Goal: Task Accomplishment & Management: Use online tool/utility

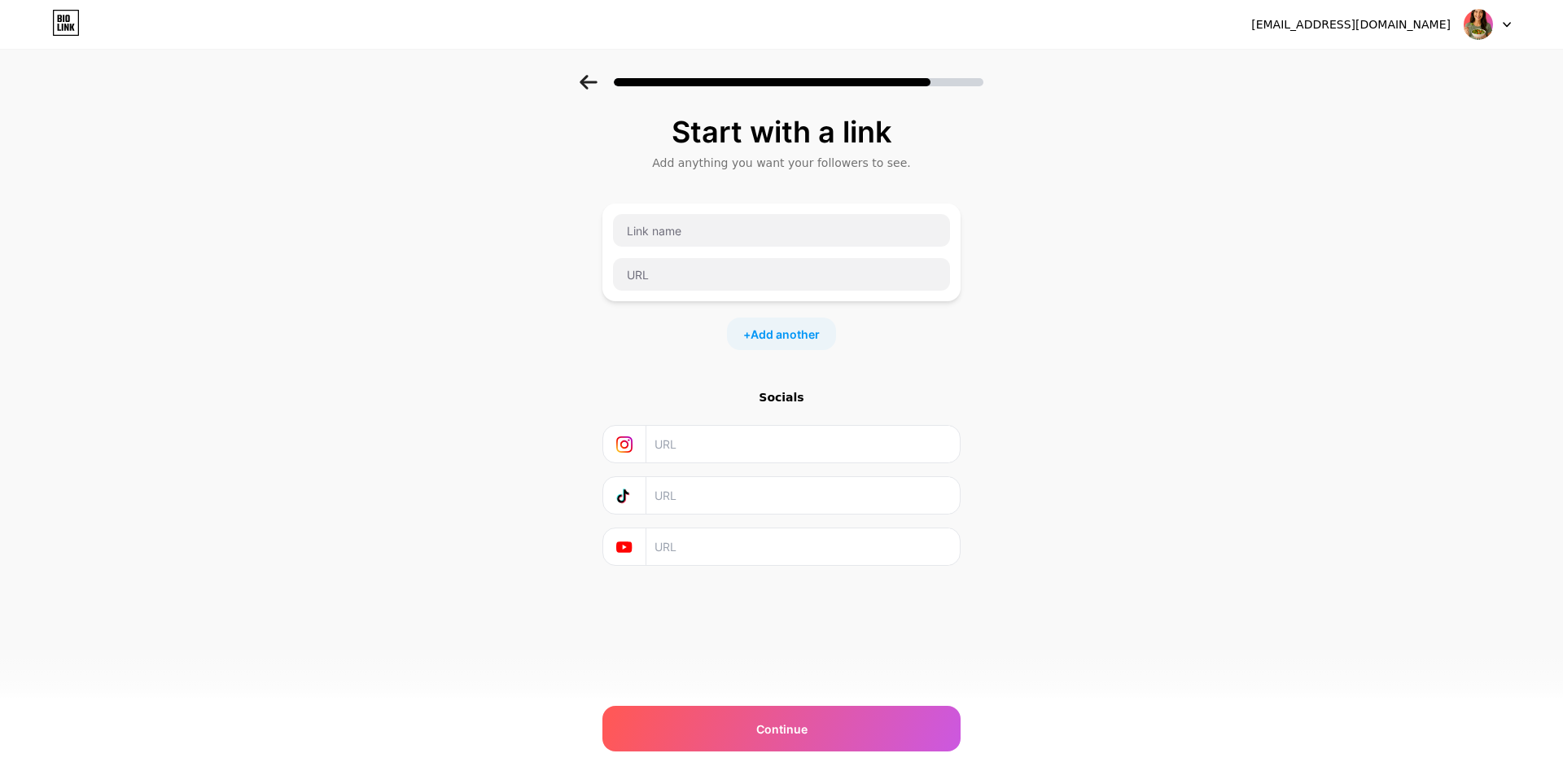
click at [1246, 246] on div "Start with a link Add anything you want your followers to see. + Add another So…" at bounding box center [782, 361] width 1563 height 572
click at [771, 231] on input "text" at bounding box center [782, 230] width 337 height 32
click at [587, 424] on div "Start with a link Add anything you want your followers to see. + Add another So…" at bounding box center [782, 361] width 1563 height 572
click at [747, 230] on input "text" at bounding box center [782, 230] width 337 height 32
click at [738, 280] on input "text" at bounding box center [782, 274] width 337 height 32
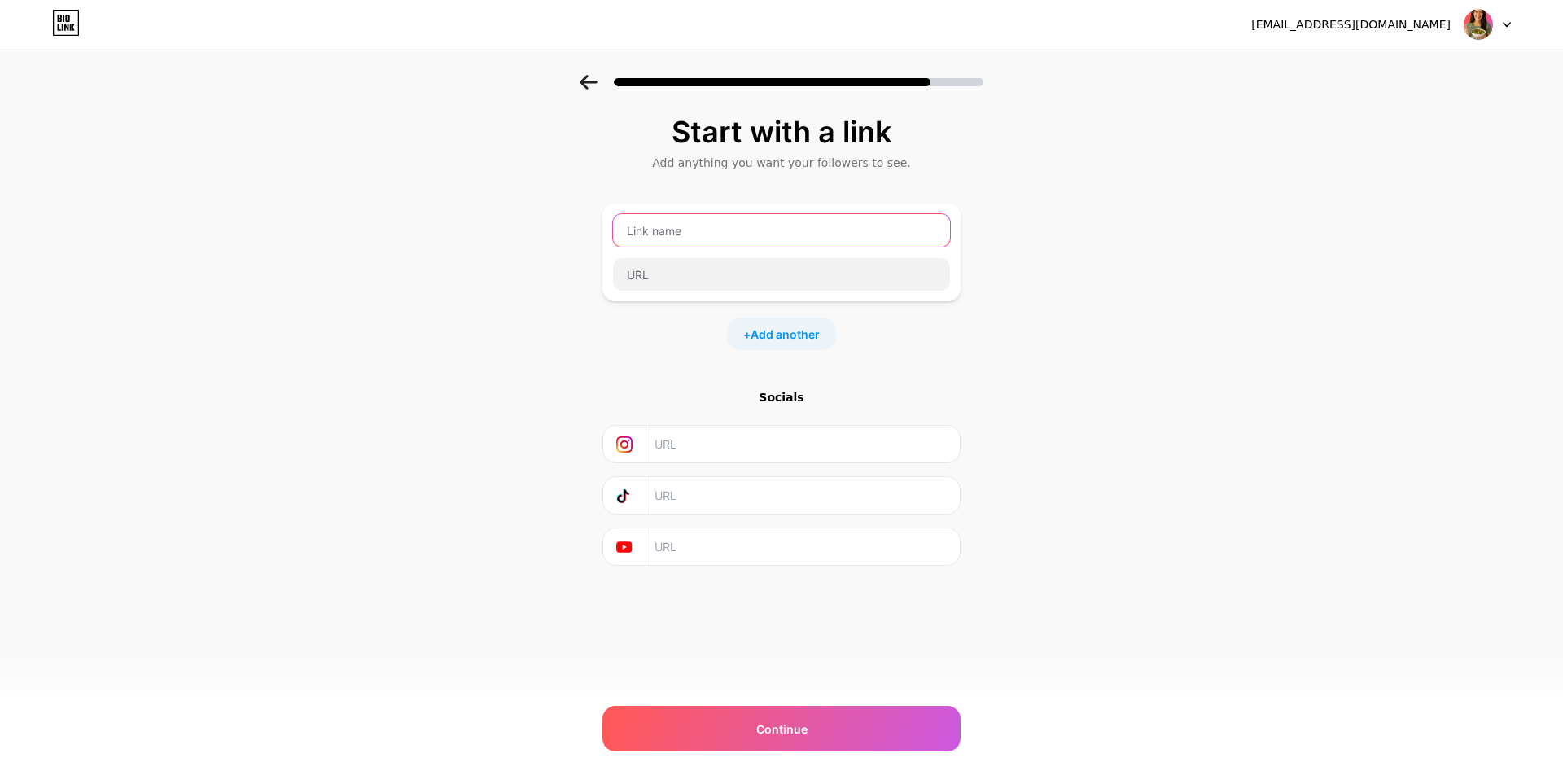
click at [738, 227] on input "text" at bounding box center [782, 230] width 337 height 32
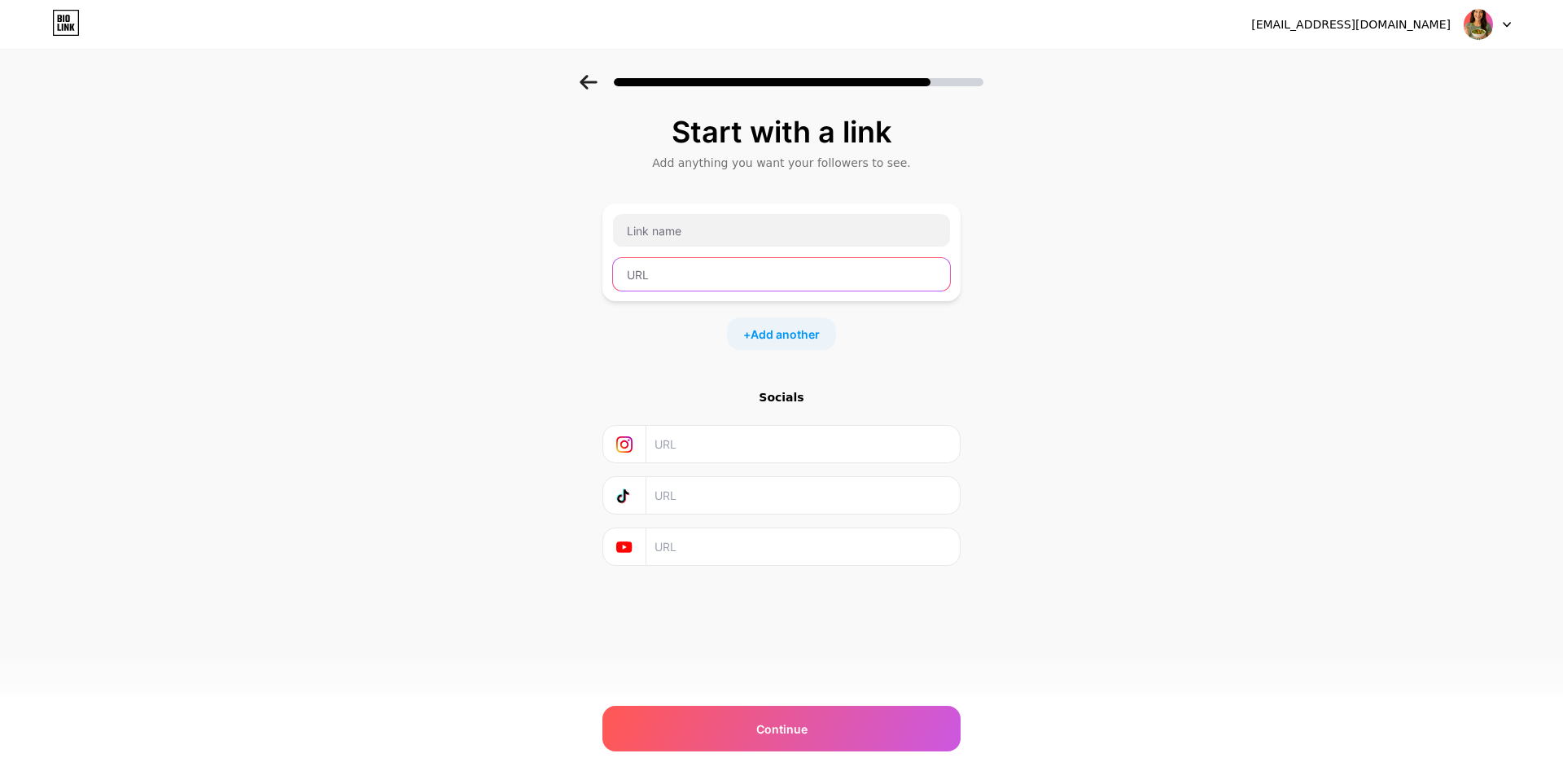
click at [753, 266] on input "text" at bounding box center [782, 274] width 337 height 32
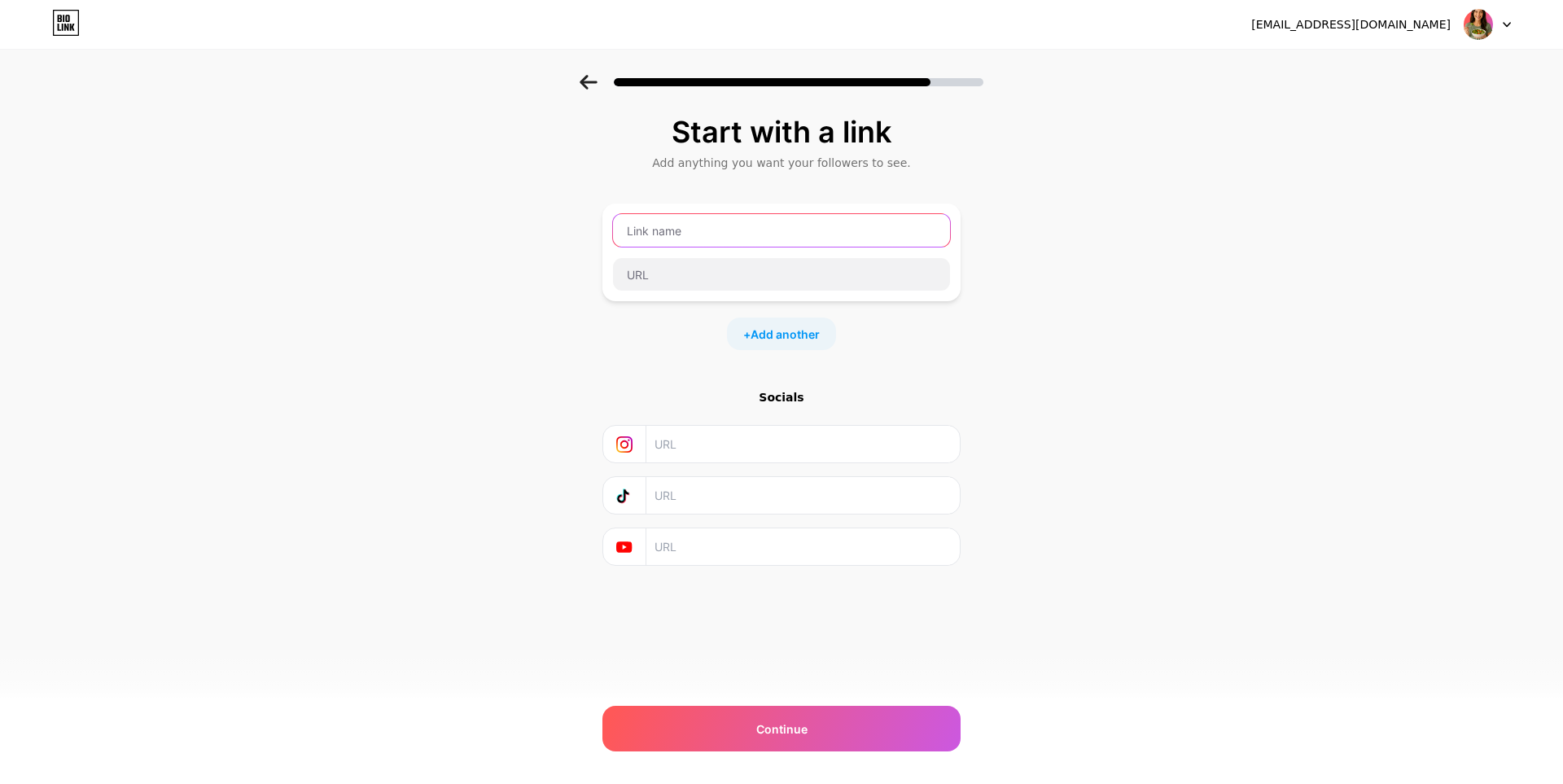
click at [755, 229] on input "text" at bounding box center [782, 230] width 337 height 32
paste input "Diga Adeus a Pochete e as Gordurinhas"
click at [772, 236] on input "Diga Adeus a Pochete e as Gordurinhas" at bounding box center [782, 230] width 337 height 32
click at [678, 244] on input "Diga Adeus a Pochete e as Gordurinhas" at bounding box center [782, 230] width 337 height 32
click at [705, 237] on input "Diga Adeus a Pochete e as Gordurinhas" at bounding box center [782, 230] width 337 height 32
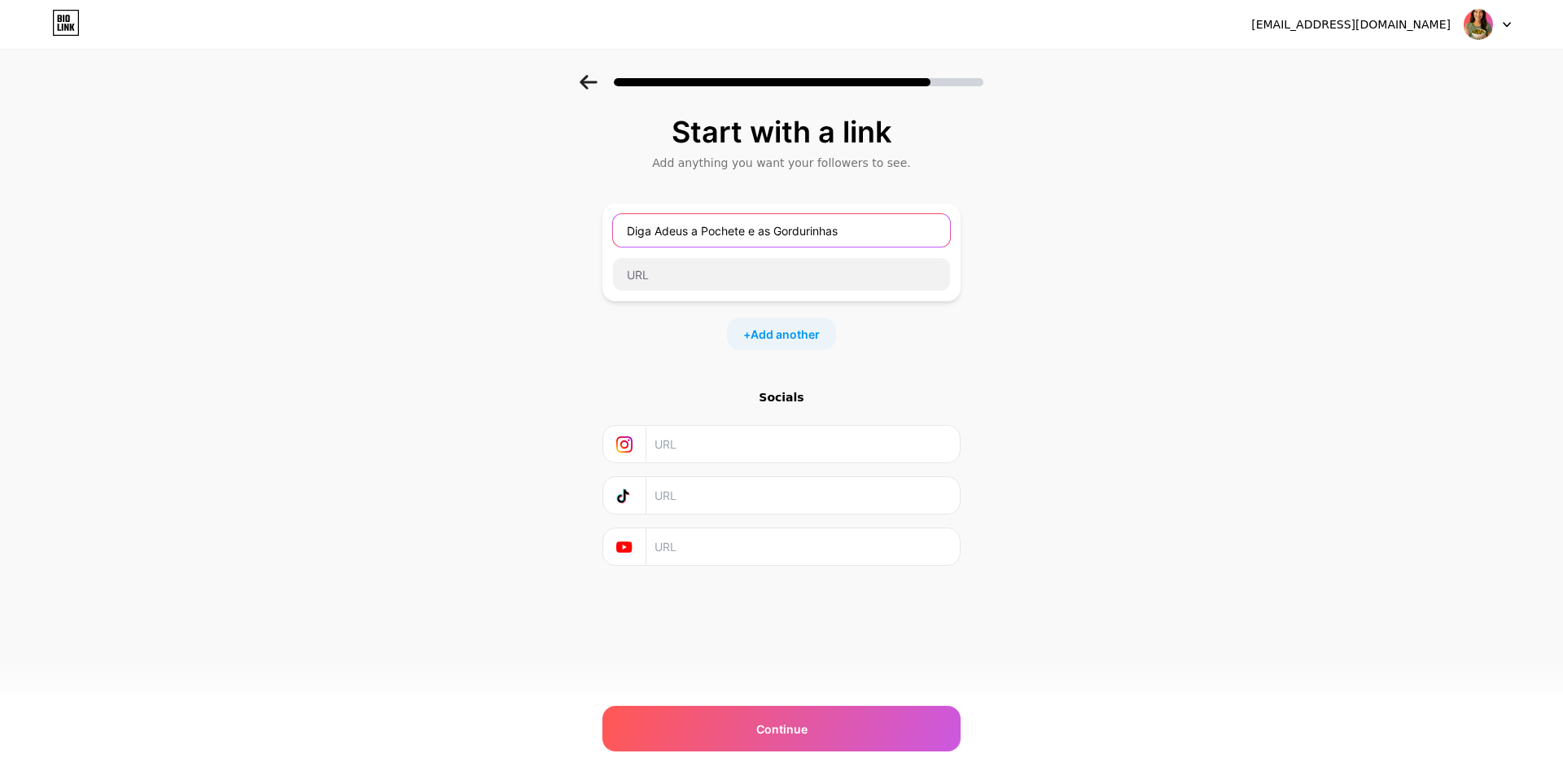
click at [643, 228] on input "Diga Adeus a Pochete e as Gordurinhas" at bounding box center [782, 230] width 337 height 32
click at [630, 229] on input "Diga Adeus a Pochete e as Gordurinhas" at bounding box center [782, 230] width 337 height 32
type input "Diga Adeus a Pochete e as Gordurinhas"
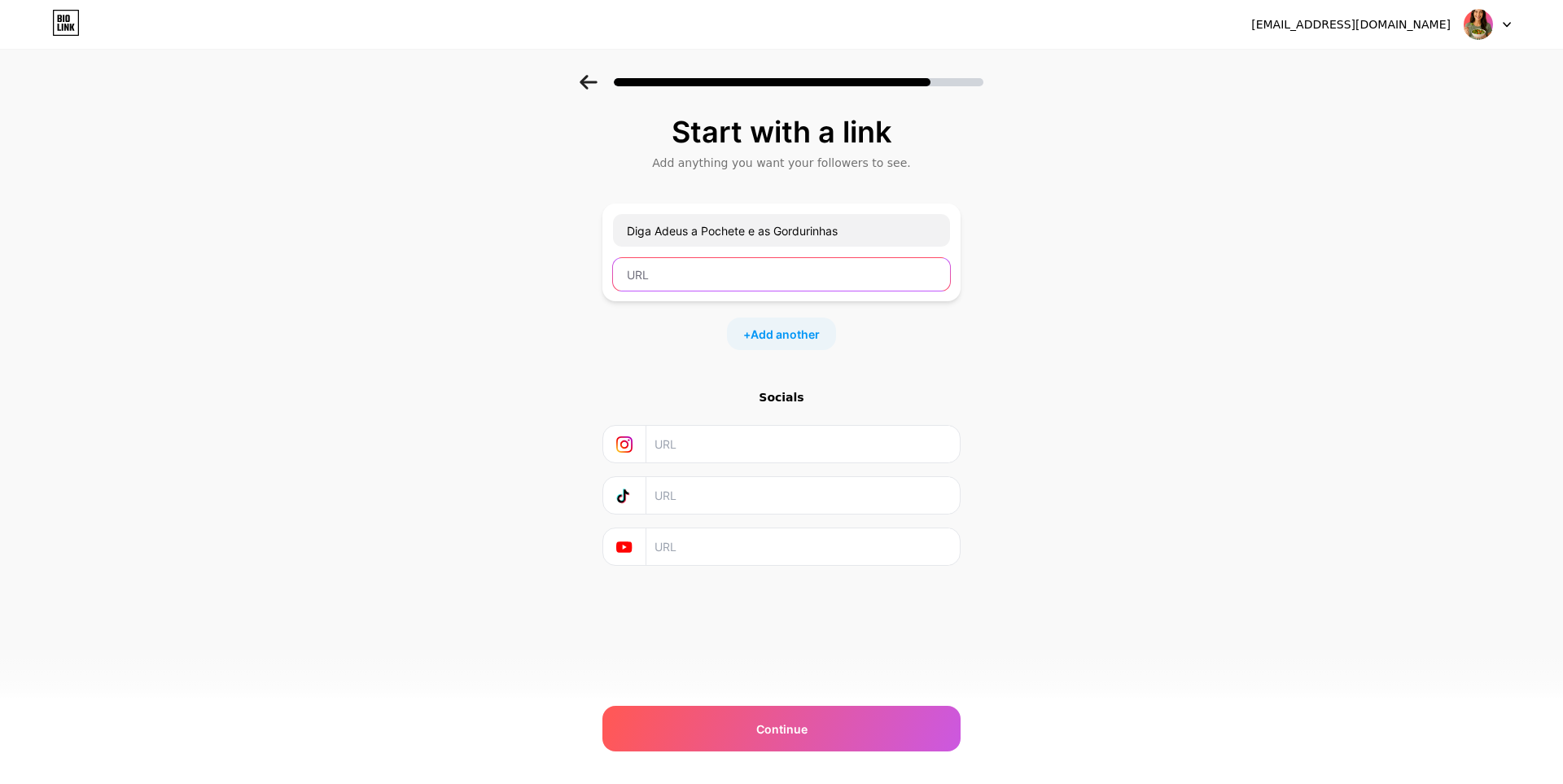
click at [681, 267] on input "text" at bounding box center [782, 274] width 337 height 32
click at [572, 322] on div "Start with a link Add anything you want your followers to see. Diga Adeus a Poc…" at bounding box center [782, 361] width 1563 height 572
drag, startPoint x: 635, startPoint y: 273, endPoint x: 635, endPoint y: 322, distance: 49.0
click at [635, 273] on input "text" at bounding box center [782, 274] width 337 height 32
click at [636, 320] on div "+ Add another" at bounding box center [782, 333] width 358 height 32
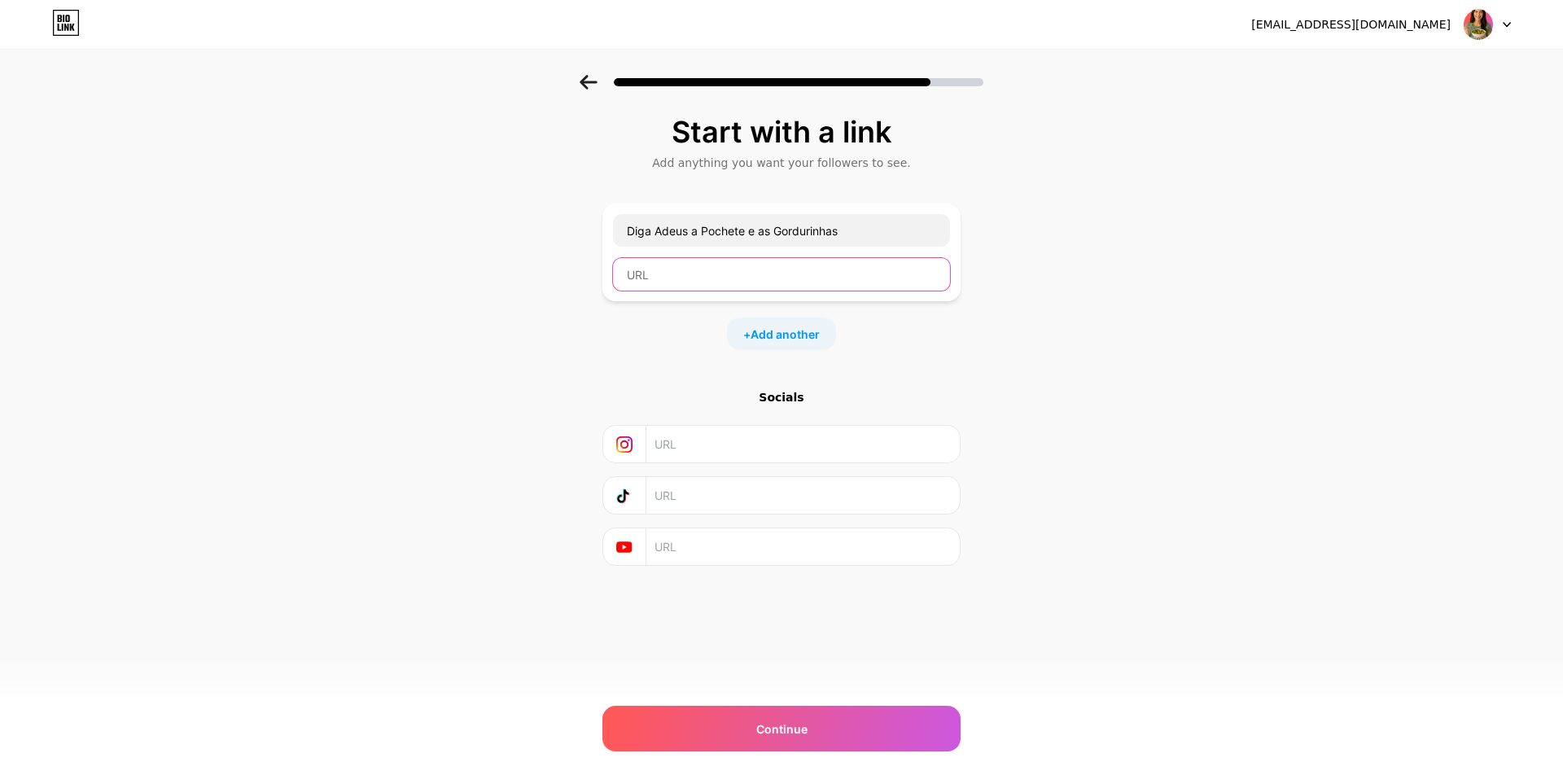
click at [653, 276] on input "text" at bounding box center [782, 274] width 337 height 32
click at [653, 319] on div "+ Add another" at bounding box center [782, 333] width 358 height 32
click at [654, 284] on input "text" at bounding box center [782, 274] width 337 height 32
click at [648, 304] on div "Diga Adeus a Pochete e as Gordurinhas + Add another" at bounding box center [782, 276] width 358 height 146
click at [649, 266] on input "text" at bounding box center [782, 274] width 337 height 32
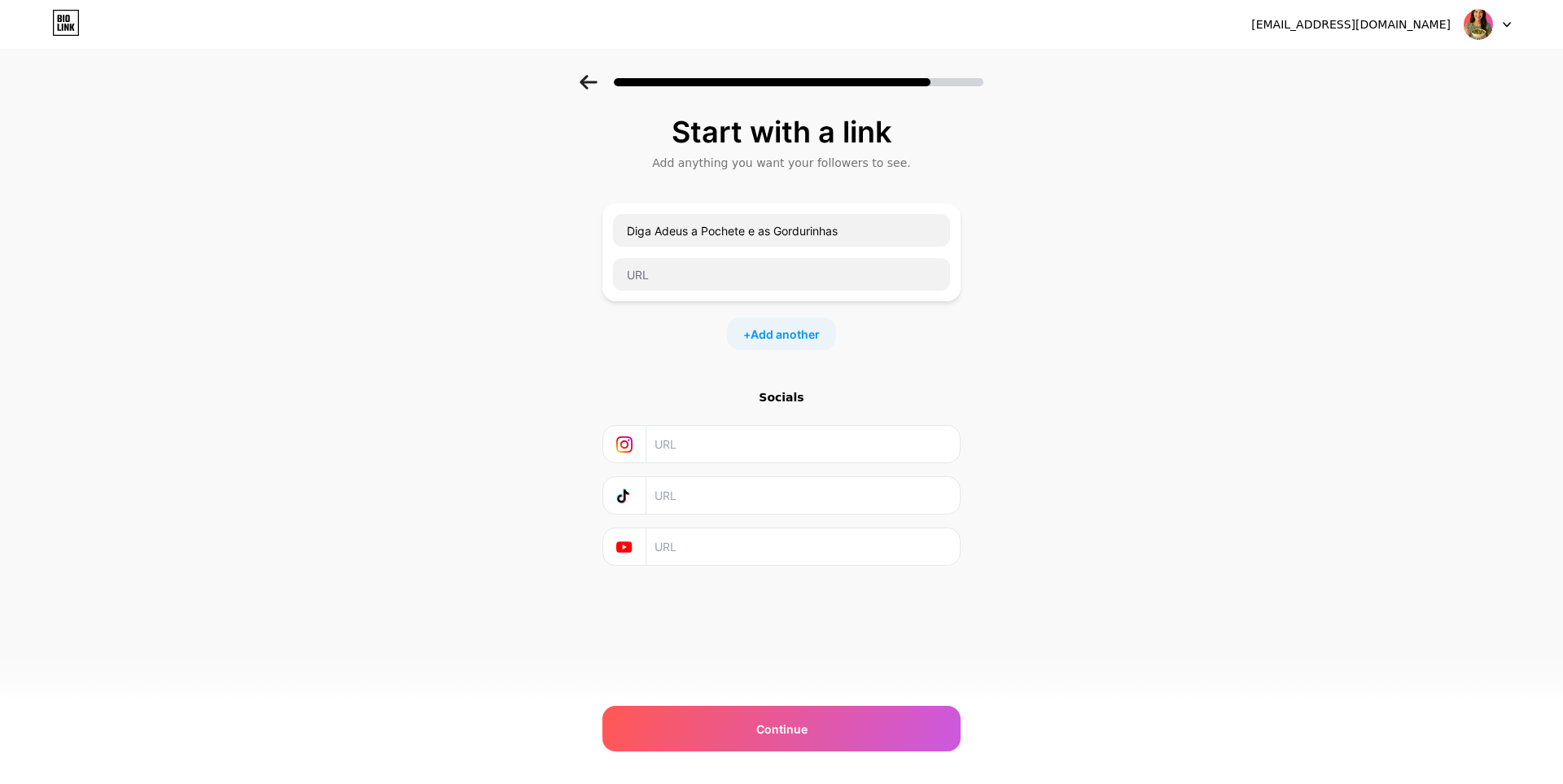
click at [650, 306] on div "Diga Adeus a Pochete e as Gordurinhas + Add another" at bounding box center [782, 276] width 358 height 146
click at [651, 274] on input "text" at bounding box center [782, 274] width 337 height 32
click at [646, 297] on div "Diga Adeus a Pochete e as Gordurinhas" at bounding box center [782, 252] width 358 height 98
click at [654, 258] on input "text" at bounding box center [782, 274] width 337 height 32
click at [651, 288] on input "text" at bounding box center [782, 274] width 337 height 32
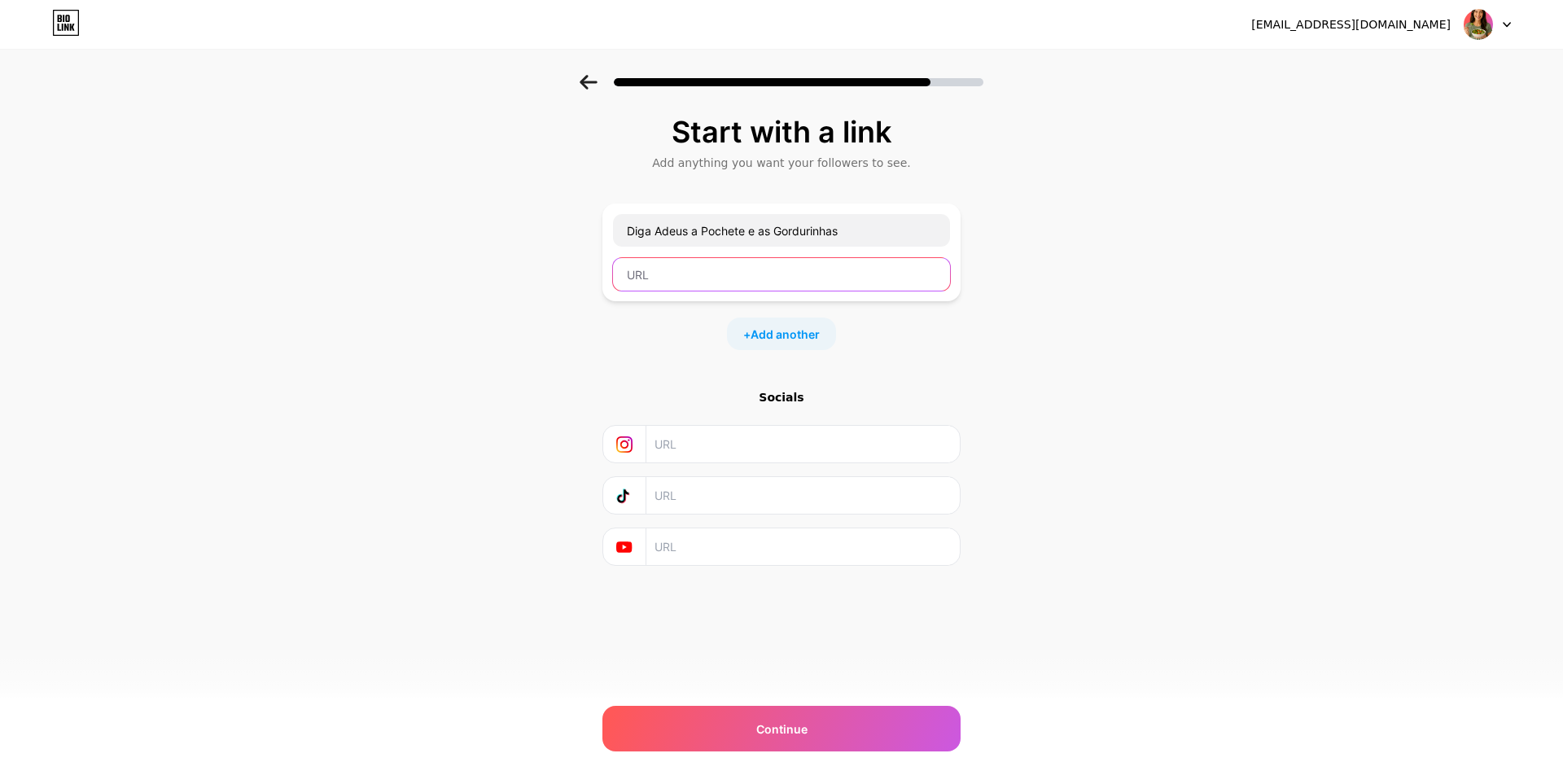
click at [657, 266] on input "text" at bounding box center [782, 274] width 337 height 32
click at [652, 292] on div "Diga Adeus a Pochete e as Gordurinhas" at bounding box center [782, 252] width 358 height 98
click at [652, 271] on input "text" at bounding box center [782, 274] width 337 height 32
click at [654, 296] on div "Diga Adeus a Pochete e as Gordurinhas" at bounding box center [782, 252] width 358 height 98
click at [661, 262] on input "text" at bounding box center [782, 274] width 337 height 32
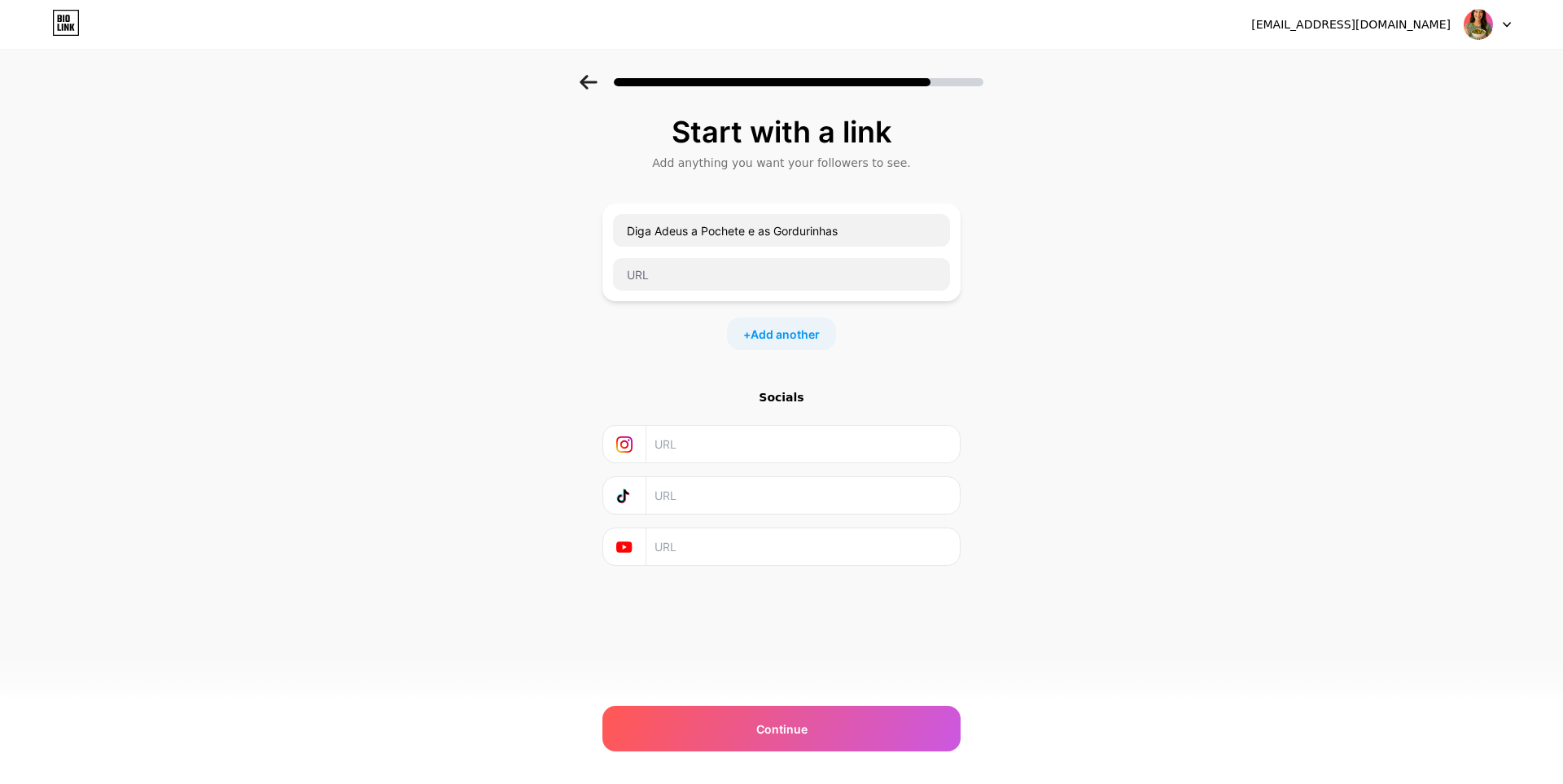
click at [657, 307] on div "Diga Adeus a Pochete e as Gordurinhas + Add another" at bounding box center [782, 276] width 358 height 146
click at [664, 272] on input "text" at bounding box center [782, 274] width 337 height 32
drag, startPoint x: 667, startPoint y: 309, endPoint x: 677, endPoint y: 280, distance: 30.7
click at [669, 303] on div "Diga Adeus a Pochete e as Gordurinhas + Add another" at bounding box center [782, 276] width 358 height 146
click at [678, 280] on input "text" at bounding box center [782, 274] width 337 height 32
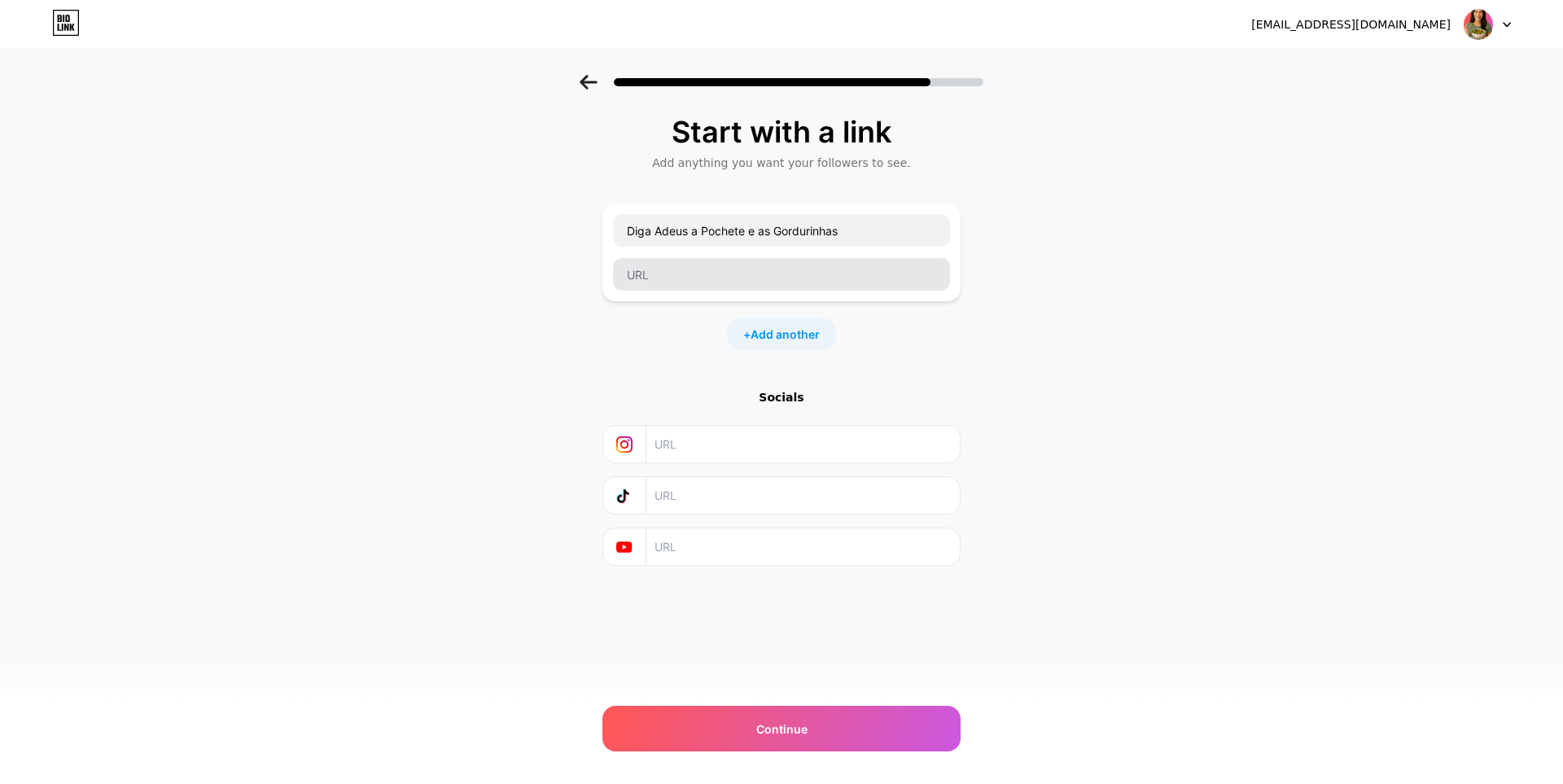
drag, startPoint x: 663, startPoint y: 314, endPoint x: 669, endPoint y: 272, distance: 42.4
click at [666, 298] on div "Diga Adeus a Pochete e as Gordurinhas + Add another" at bounding box center [782, 276] width 358 height 146
click at [669, 272] on input "text" at bounding box center [782, 274] width 337 height 32
drag, startPoint x: 667, startPoint y: 297, endPoint x: 670, endPoint y: 271, distance: 26.2
click at [667, 291] on div "Diga Adeus a Pochete e as Gordurinhas" at bounding box center [782, 252] width 358 height 98
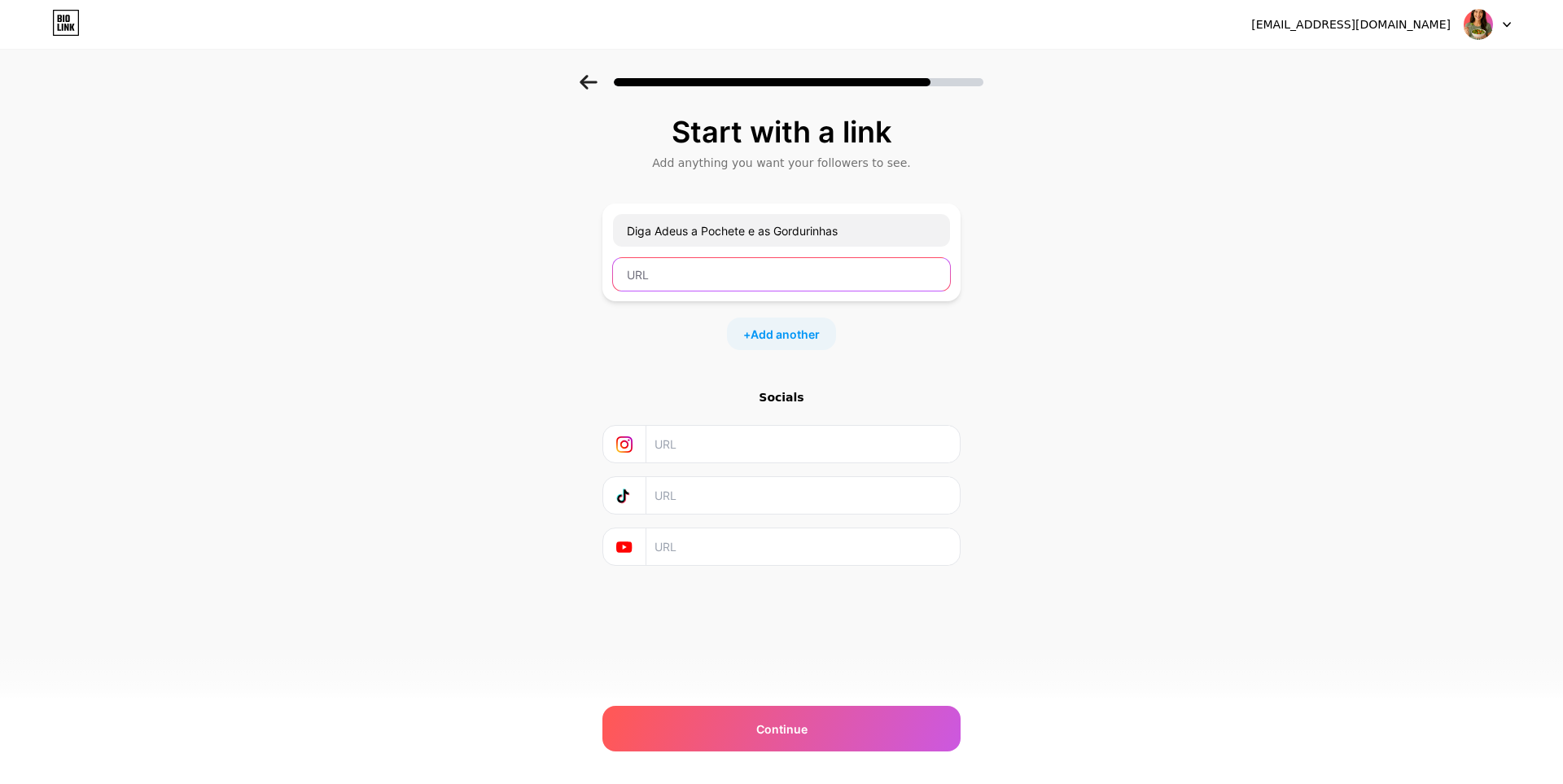
click at [670, 271] on input "text" at bounding box center [782, 274] width 337 height 32
paste input "https://pay.cakto.com.br/nsjzn4g_571172"
type input "https://pay.cakto.com.br/nsjzn4g_571172"
click at [1049, 373] on div "Start with a link Add anything you want your followers to see. Diga Adeus a Poc…" at bounding box center [782, 361] width 1563 height 572
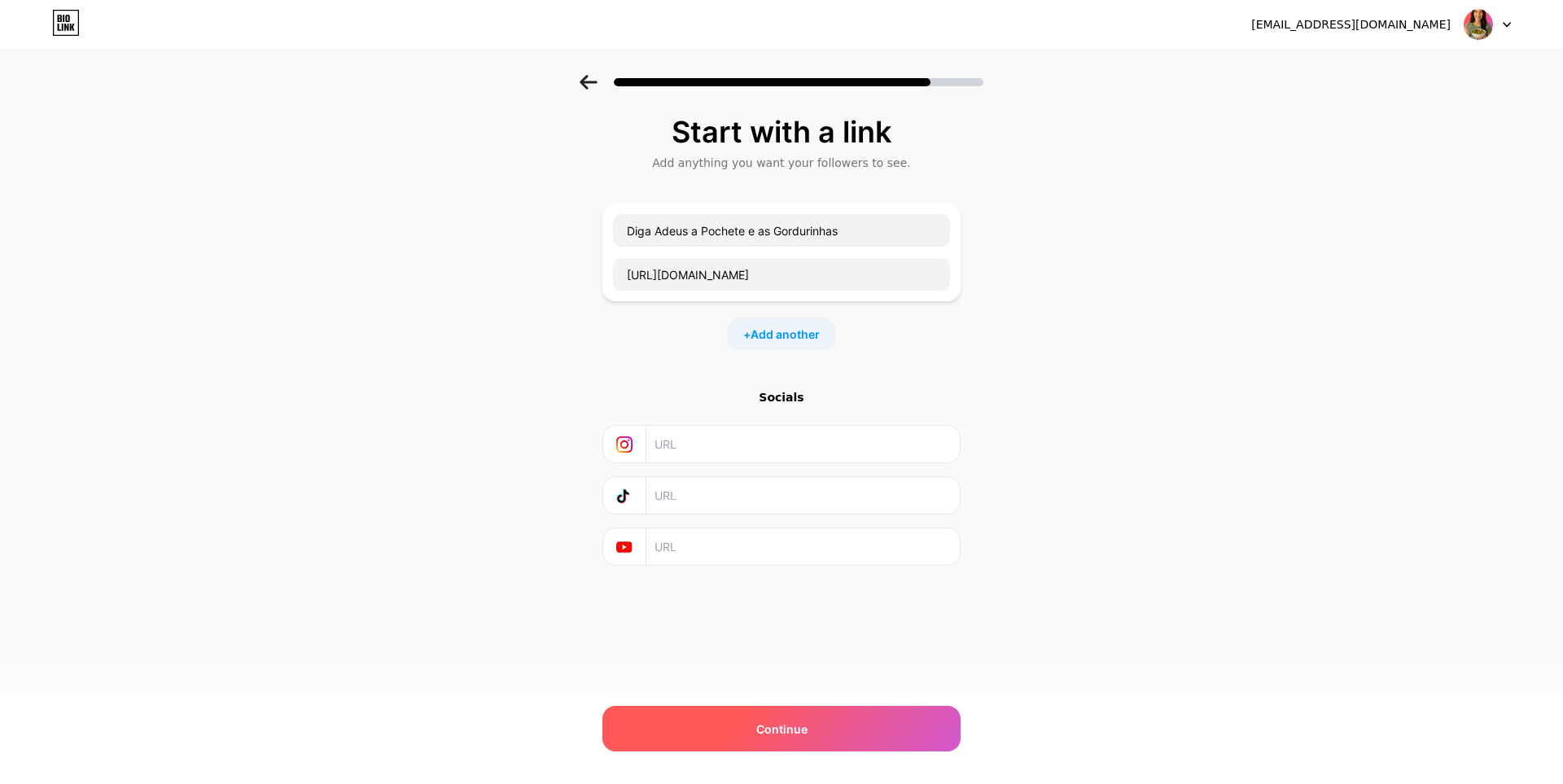
click at [850, 744] on div "Continue" at bounding box center [782, 728] width 358 height 46
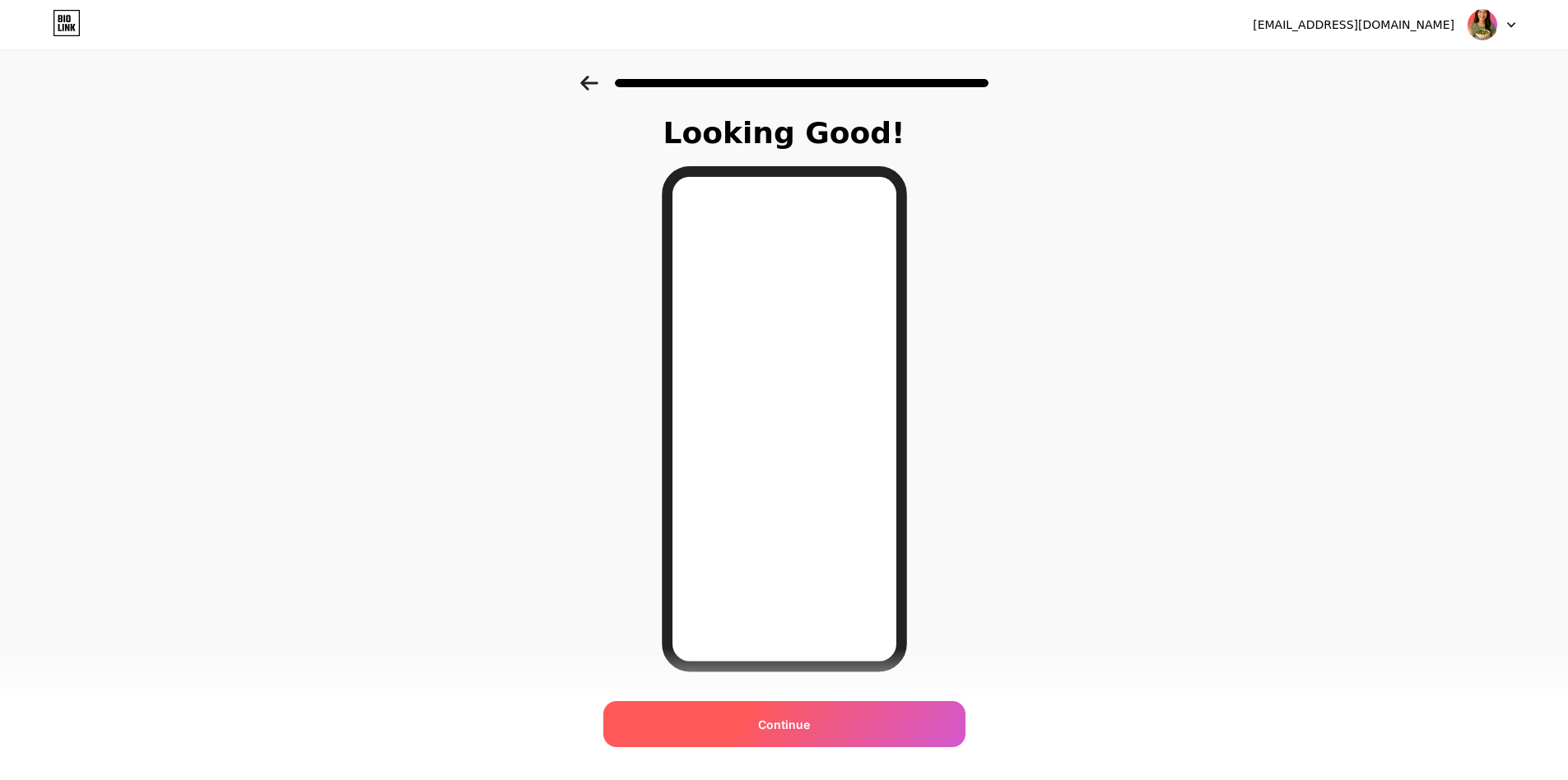
click at [853, 729] on div "Continue" at bounding box center [785, 724] width 363 height 46
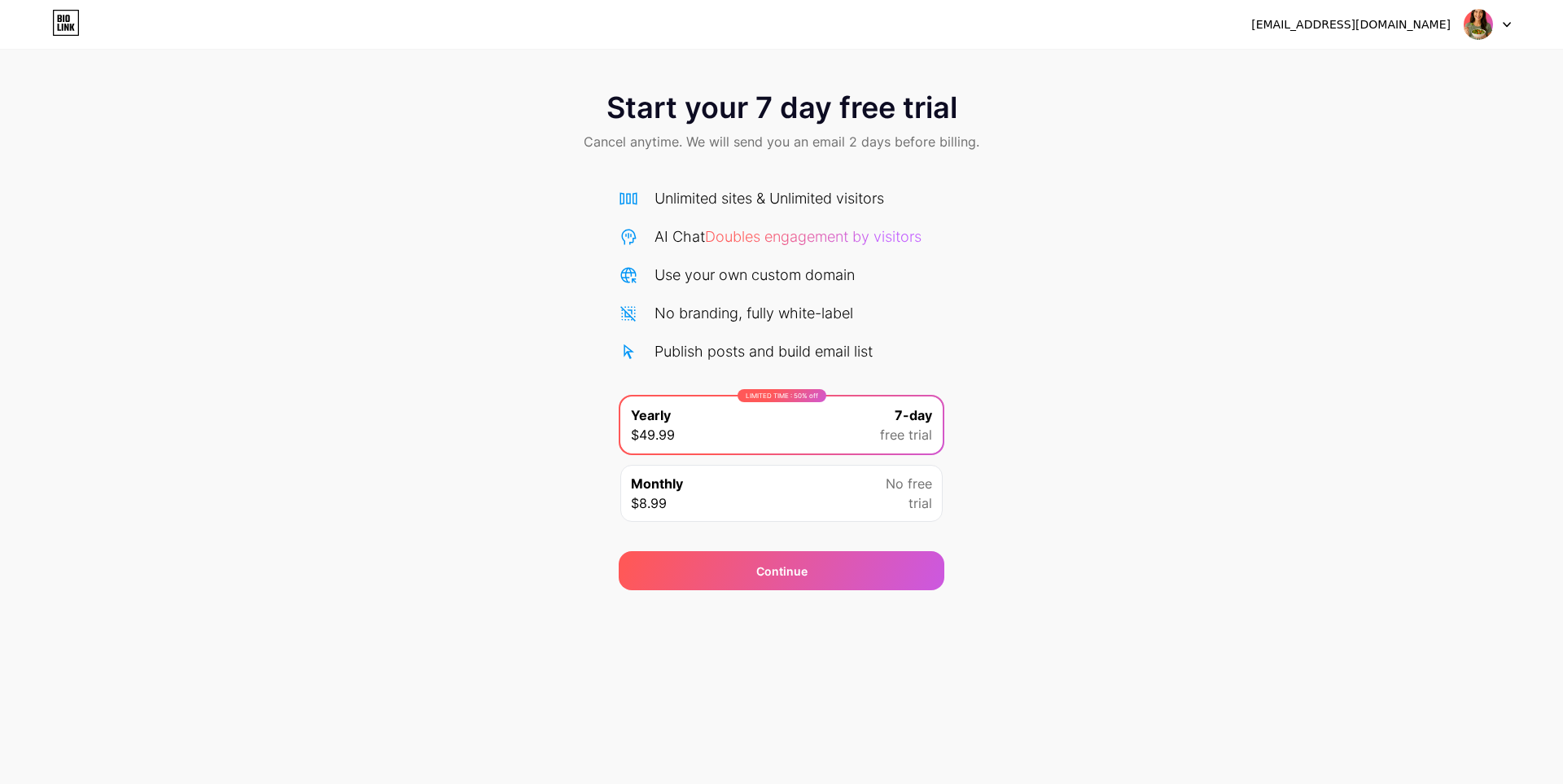
click at [888, 499] on div "No free trial" at bounding box center [909, 494] width 47 height 39
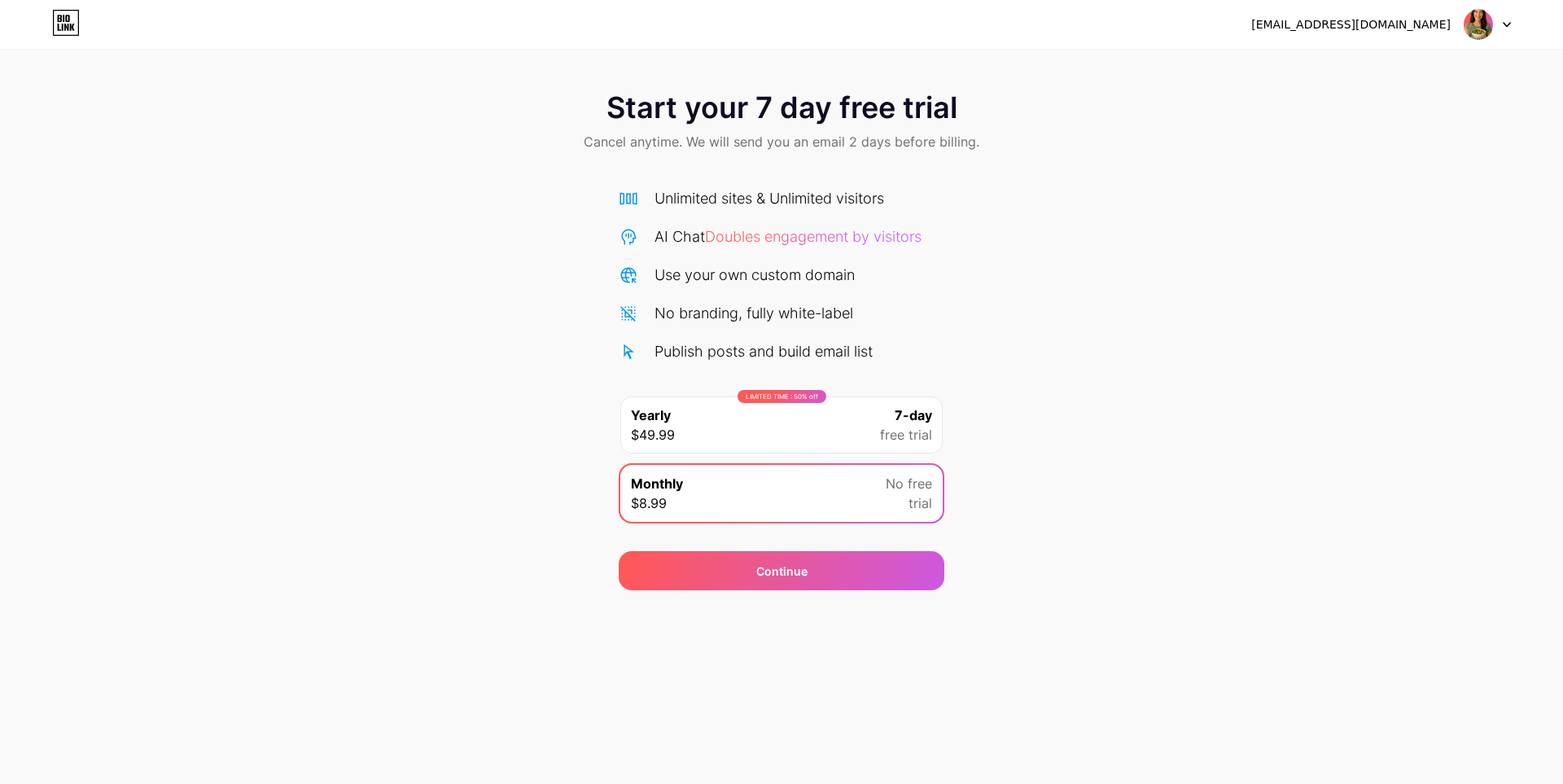
click at [984, 563] on div "Start your 7 day free trial Cancel anytime. We will send you an email 2 days be…" at bounding box center [782, 332] width 1563 height 515
click at [981, 530] on div "Start your 7 day free trial Cancel anytime. We will send you an email 2 days be…" at bounding box center [782, 332] width 1563 height 515
click at [984, 510] on div "Start your 7 day free trial Cancel anytime. We will send you an email 2 days be…" at bounding box center [782, 332] width 1563 height 515
click at [834, 310] on div "No branding, fully white-label" at bounding box center [754, 313] width 199 height 22
click at [802, 258] on div "Unlimited sites & Unlimited visitors AI Chat Doubles engagement by visitors Use…" at bounding box center [781, 274] width 325 height 175
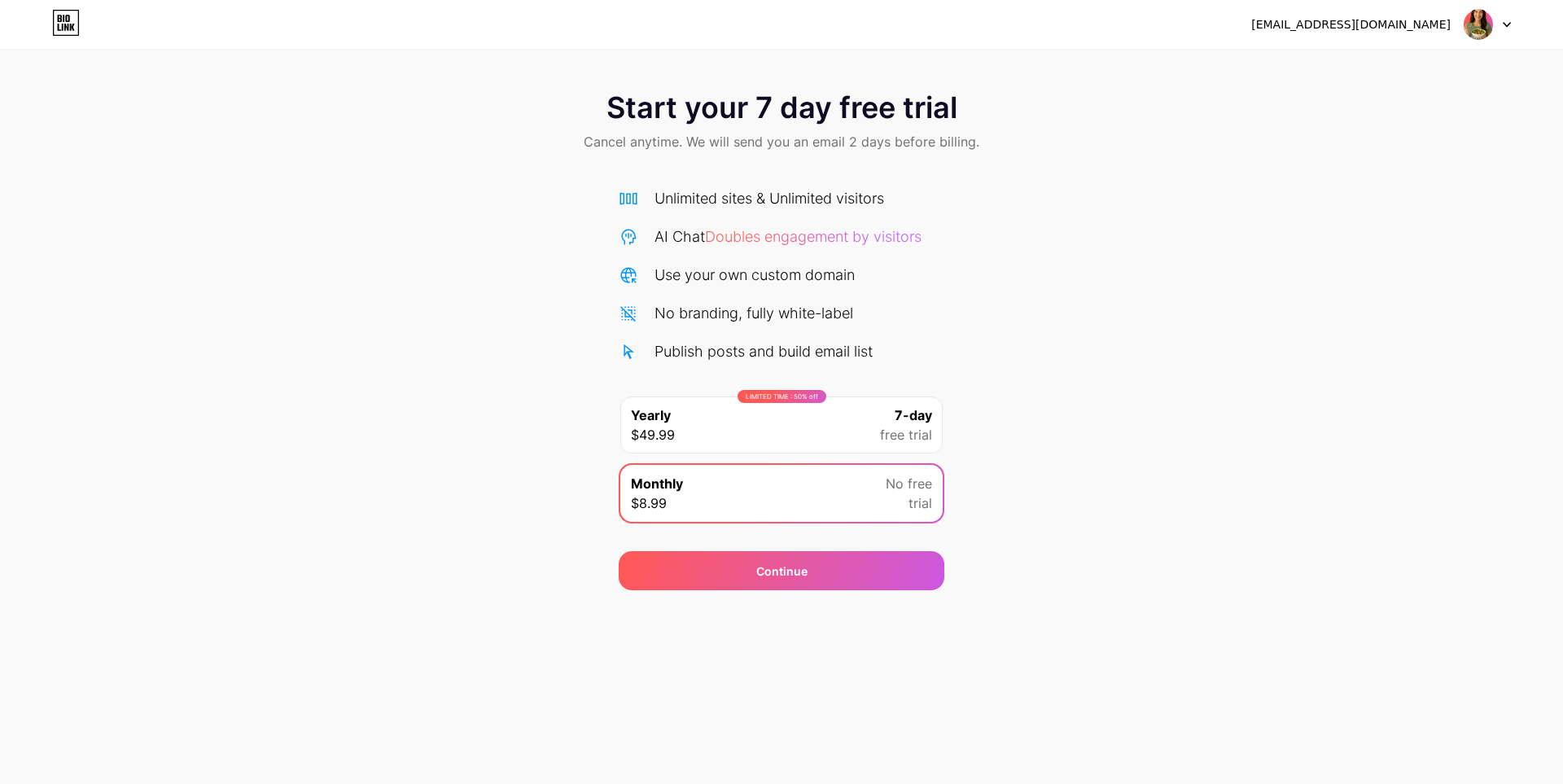
click at [555, 171] on div "Start your 7 day free trial Cancel anytime. We will send you an email 2 days be…" at bounding box center [782, 332] width 1563 height 515
